Goal: Obtain resource: Obtain resource

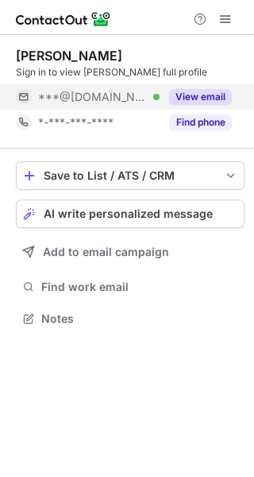
scroll to position [7, 8]
click at [194, 101] on button "View email" at bounding box center [200, 97] width 63 height 16
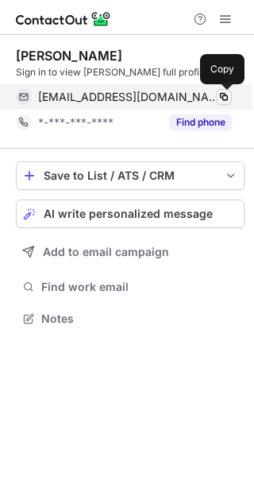
click at [219, 98] on span at bounding box center [224, 97] width 13 height 13
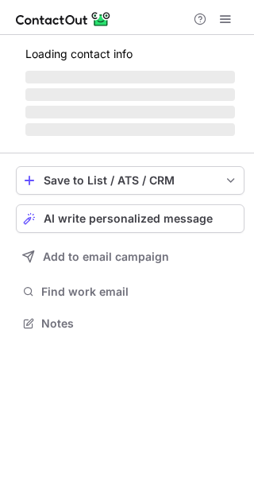
scroll to position [332, 254]
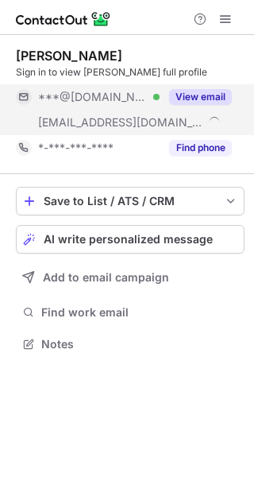
click at [223, 91] on button "View email" at bounding box center [200, 97] width 63 height 16
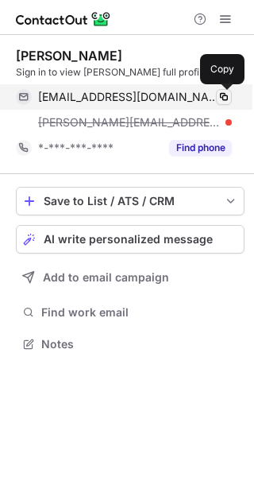
click at [220, 100] on span at bounding box center [224, 97] width 13 height 13
